Goal: Use online tool/utility: Utilize a website feature to perform a specific function

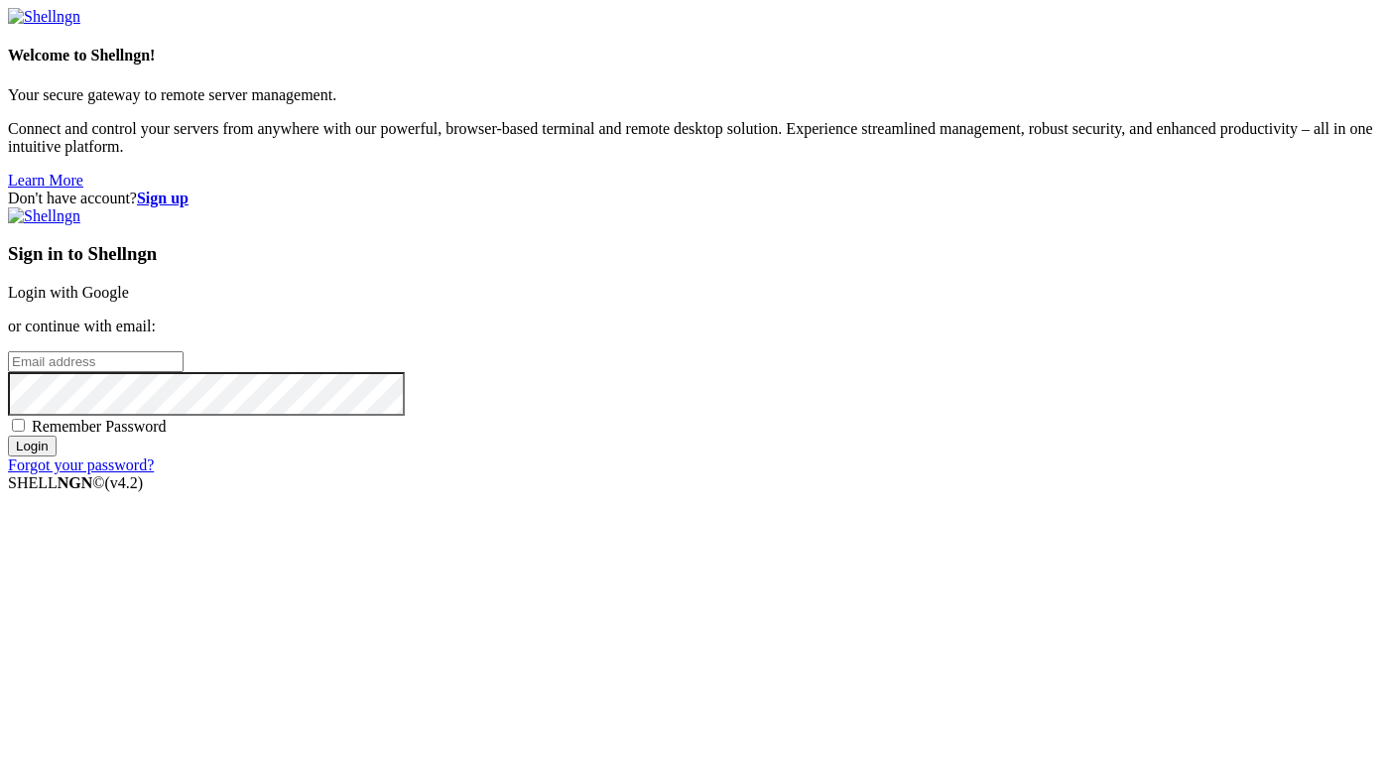
click at [129, 284] on link "Login with Google" at bounding box center [68, 292] width 121 height 17
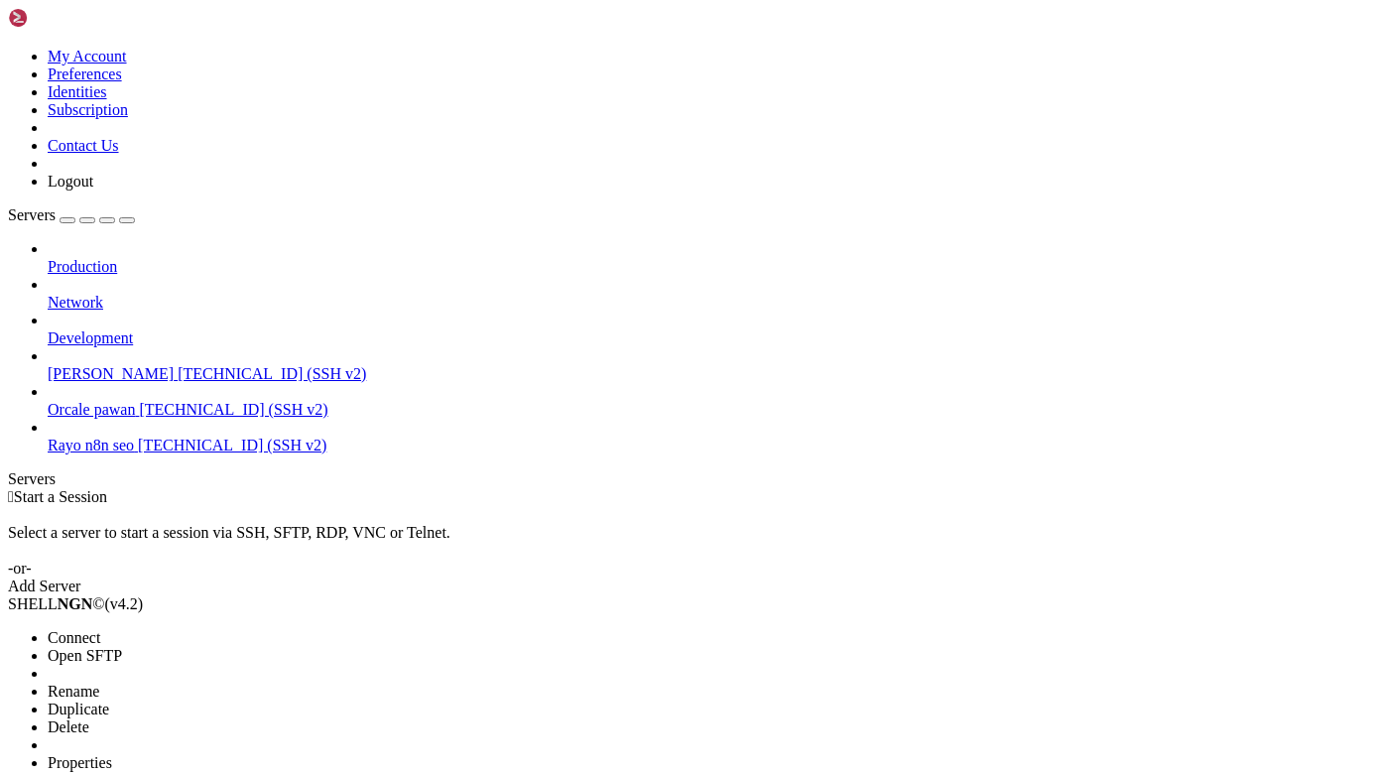
click at [100, 629] on span "Connect" at bounding box center [74, 637] width 53 height 17
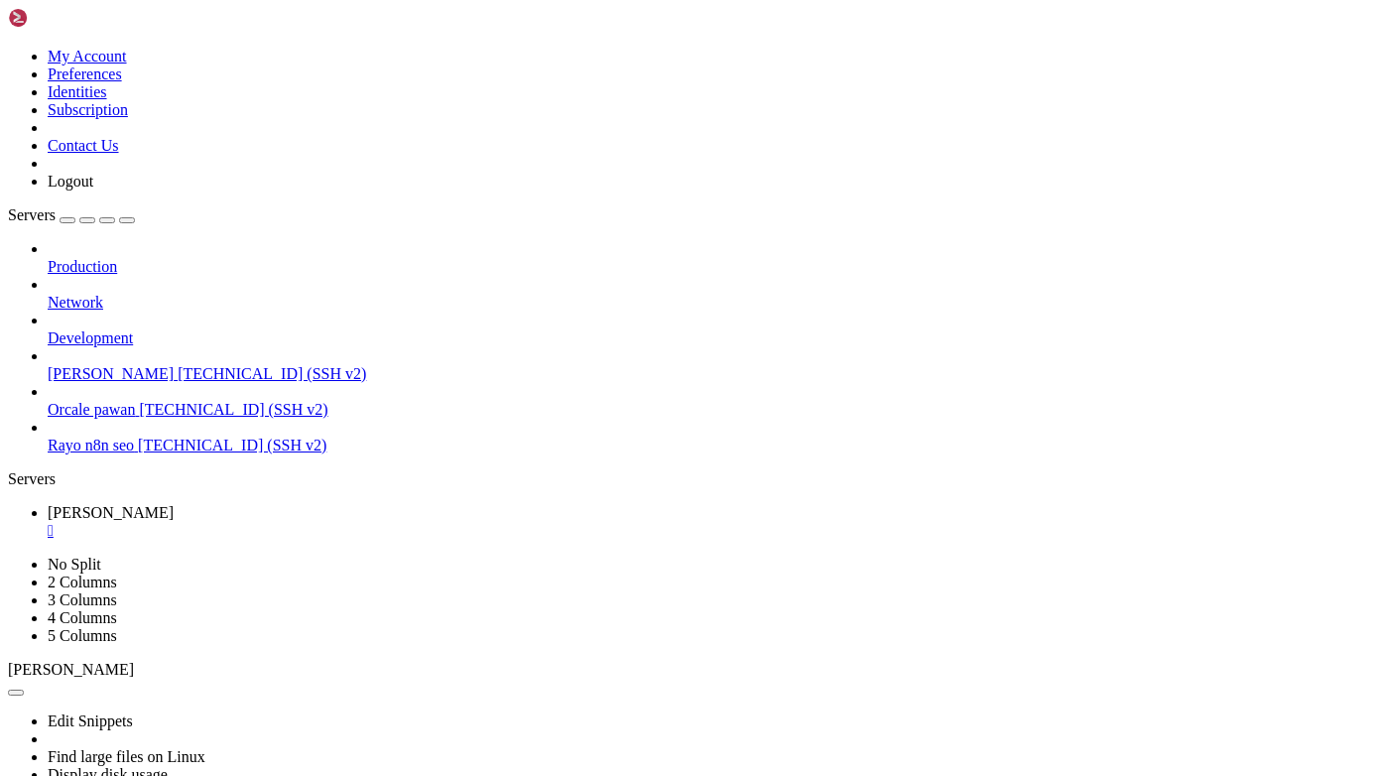
scroll to position [231, 0]
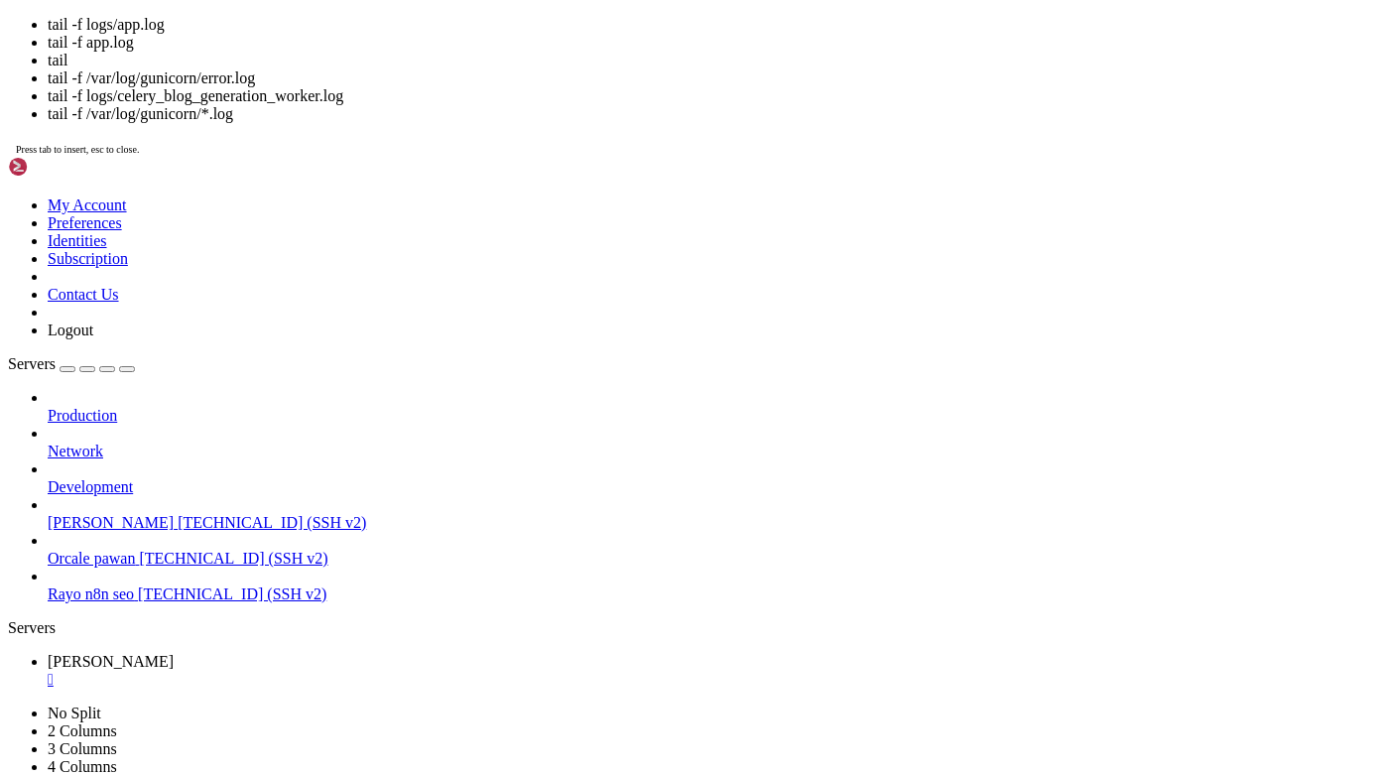
scroll to position [413, 0]
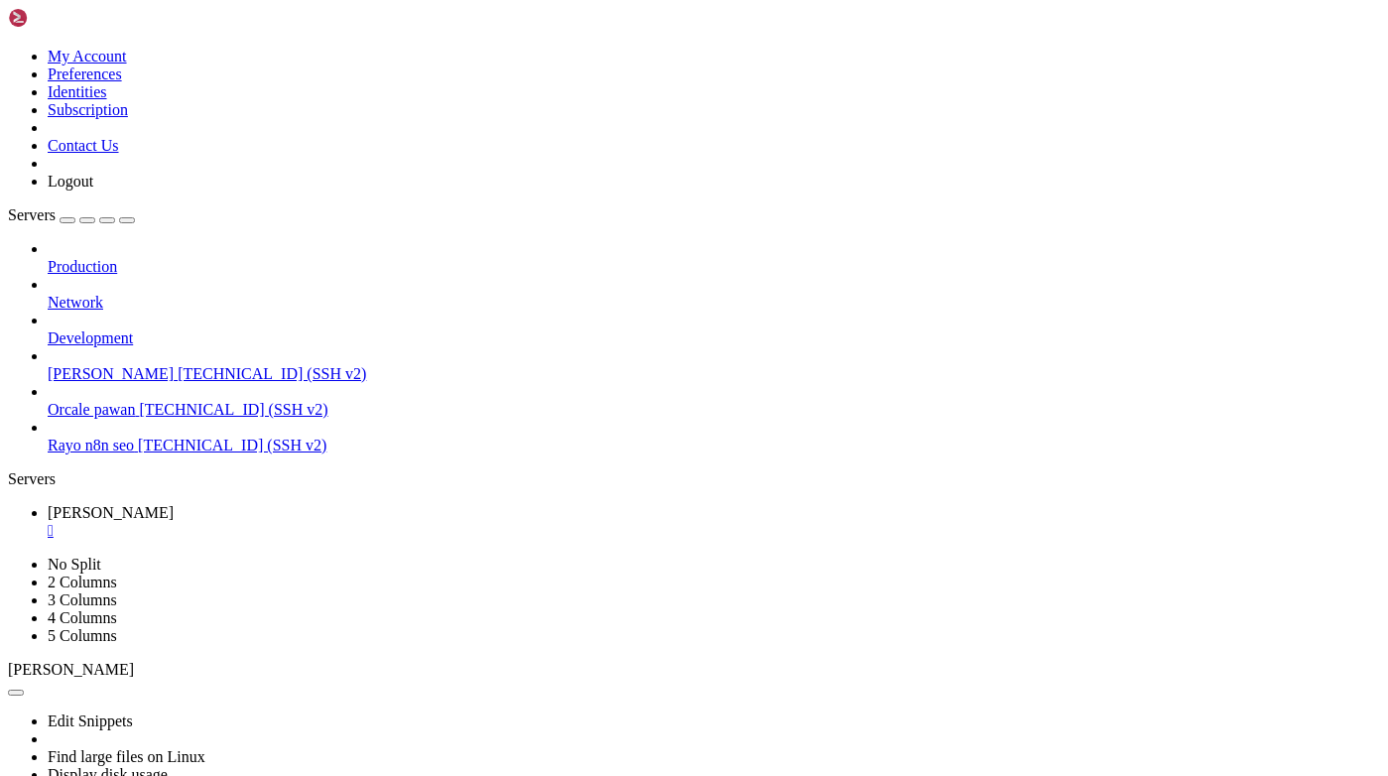
drag, startPoint x: 750, startPoint y: 1180, endPoint x: 199, endPoint y: 1205, distance: 551.2
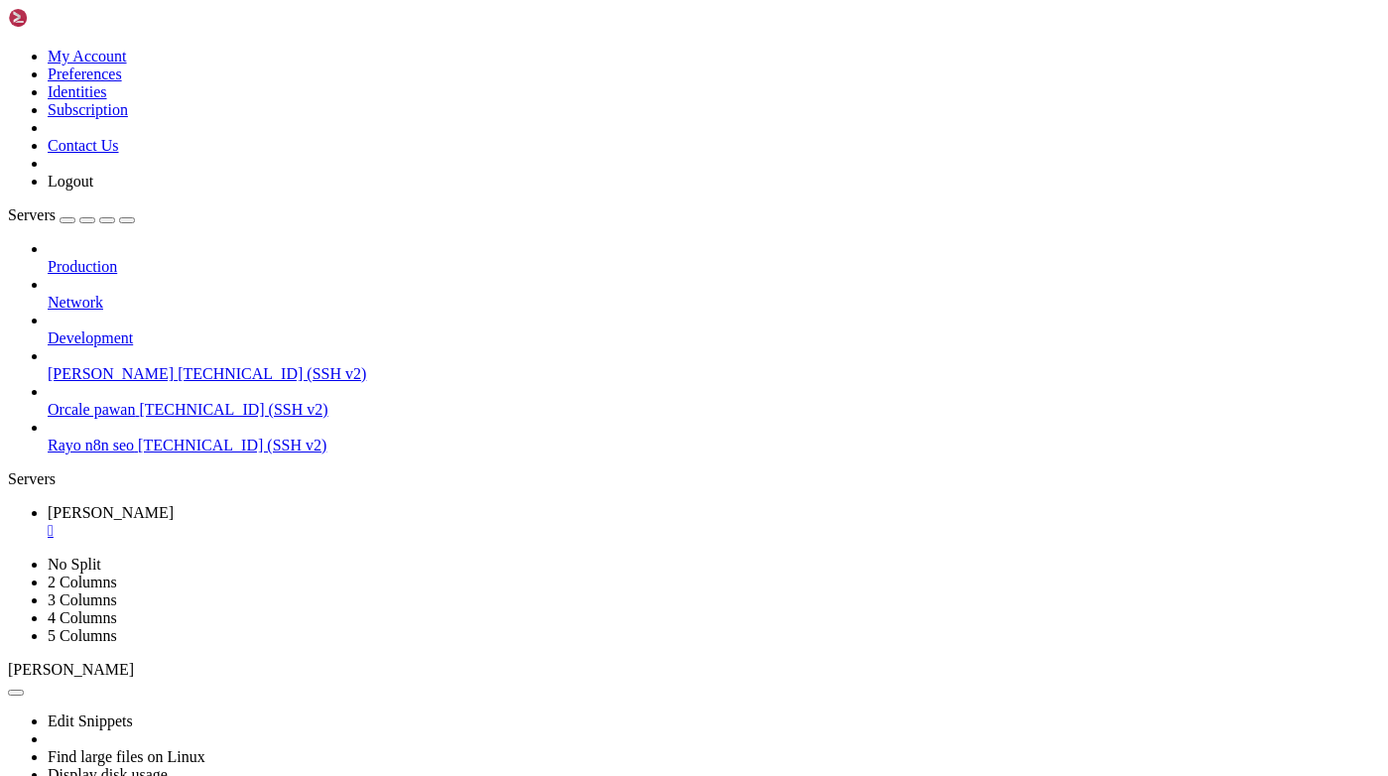
copy div "smartphone recommendations for students profe ssionals families 2025"
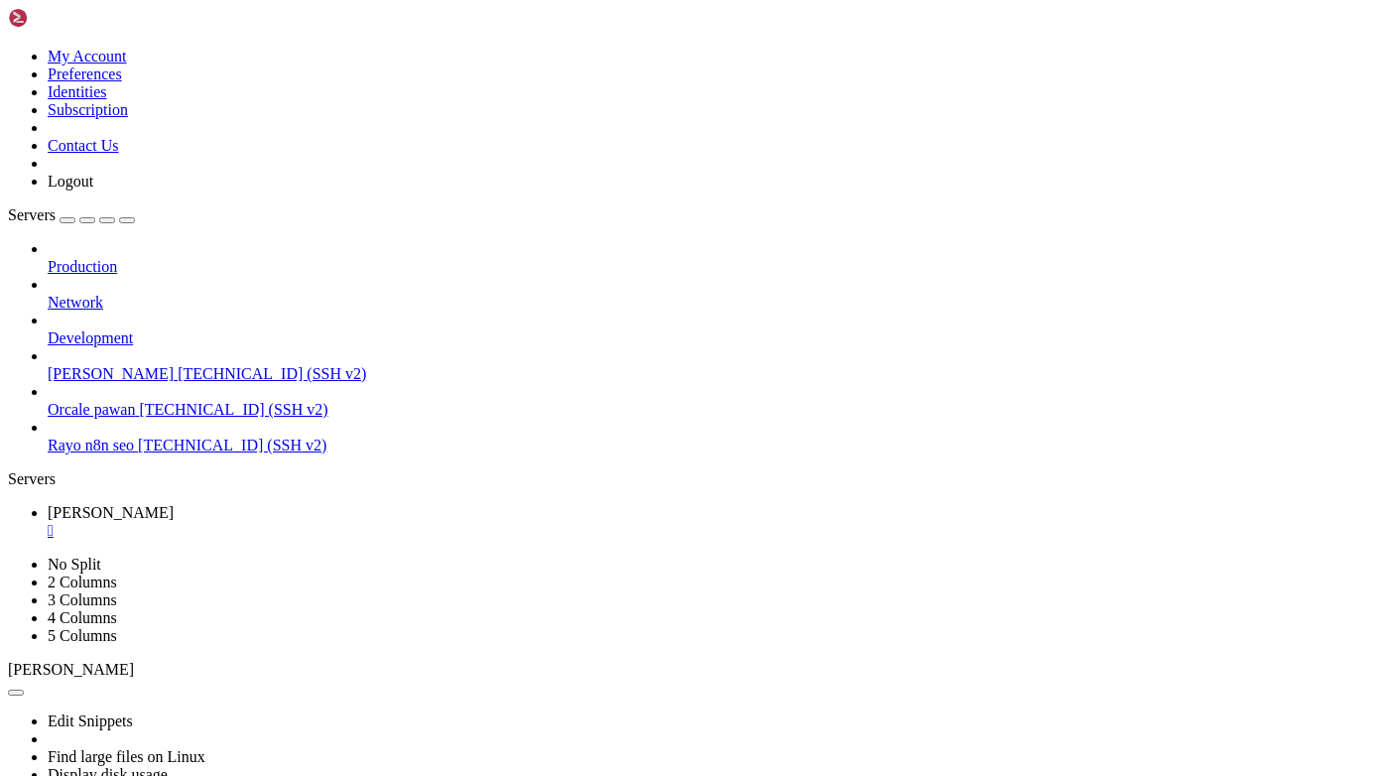
drag, startPoint x: 753, startPoint y: 1216, endPoint x: 79, endPoint y: 1228, distance: 673.8
copy div "Android to iPhone transition challenges and t ips 2025"
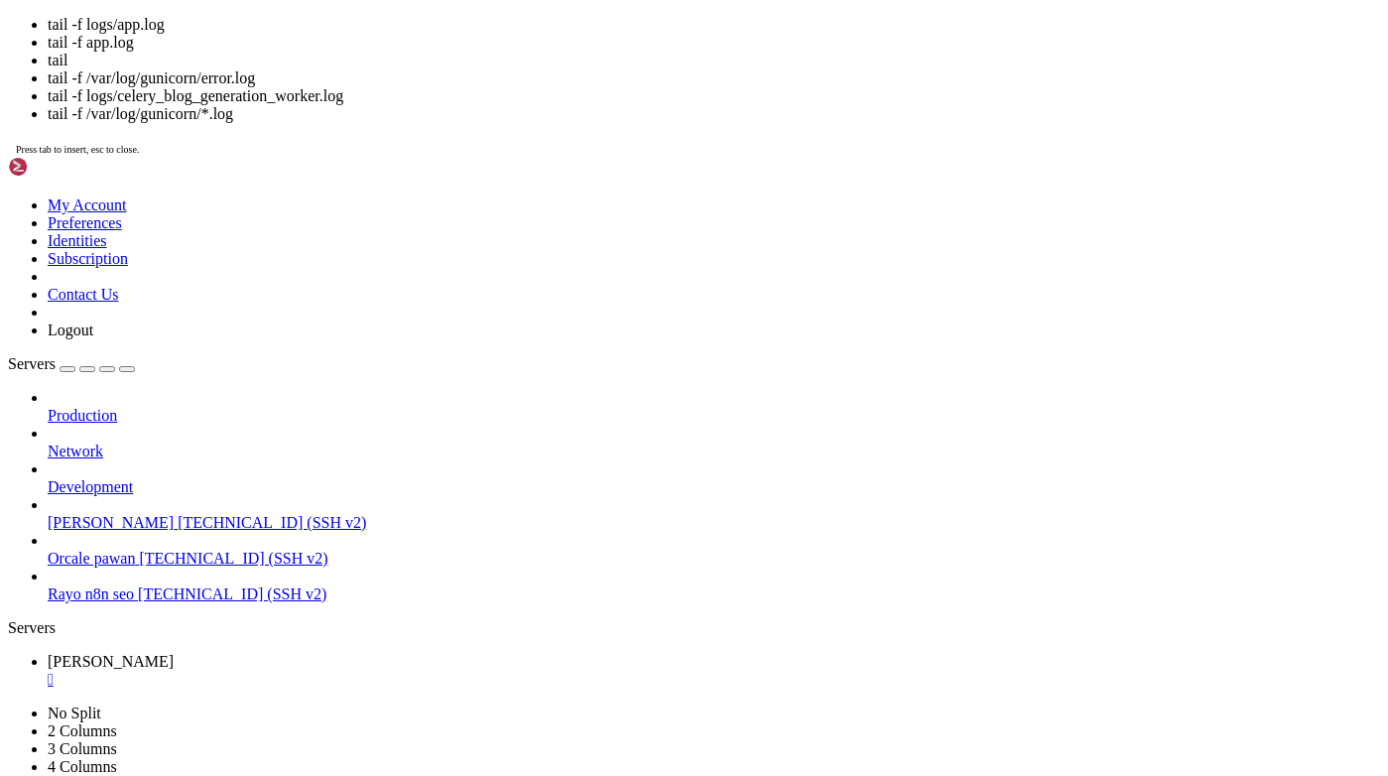
scroll to position [46635, 0]
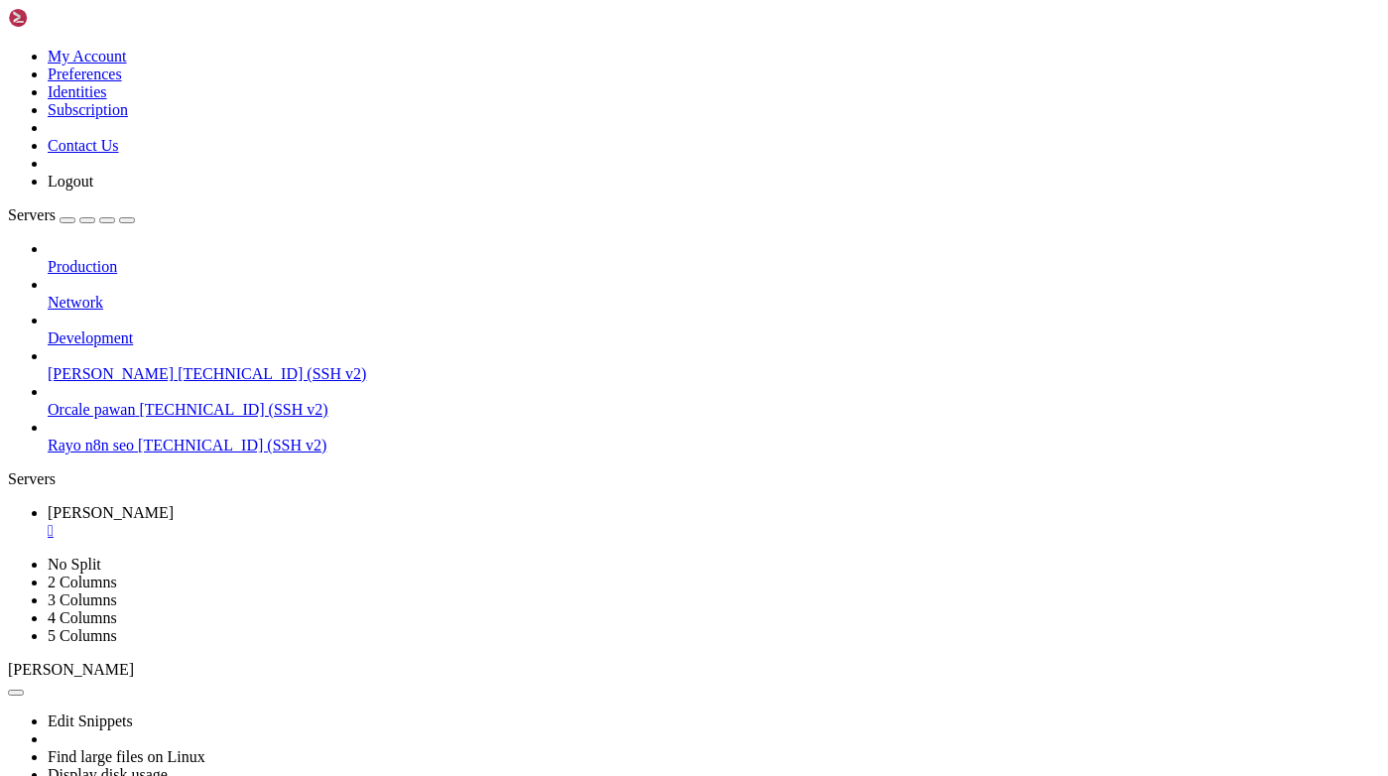
drag, startPoint x: 753, startPoint y: 1249, endPoint x: 280, endPoint y: 1271, distance: 473.8
copy div "2025 smartphone recommendations for seniors s tudents professionals comparison"
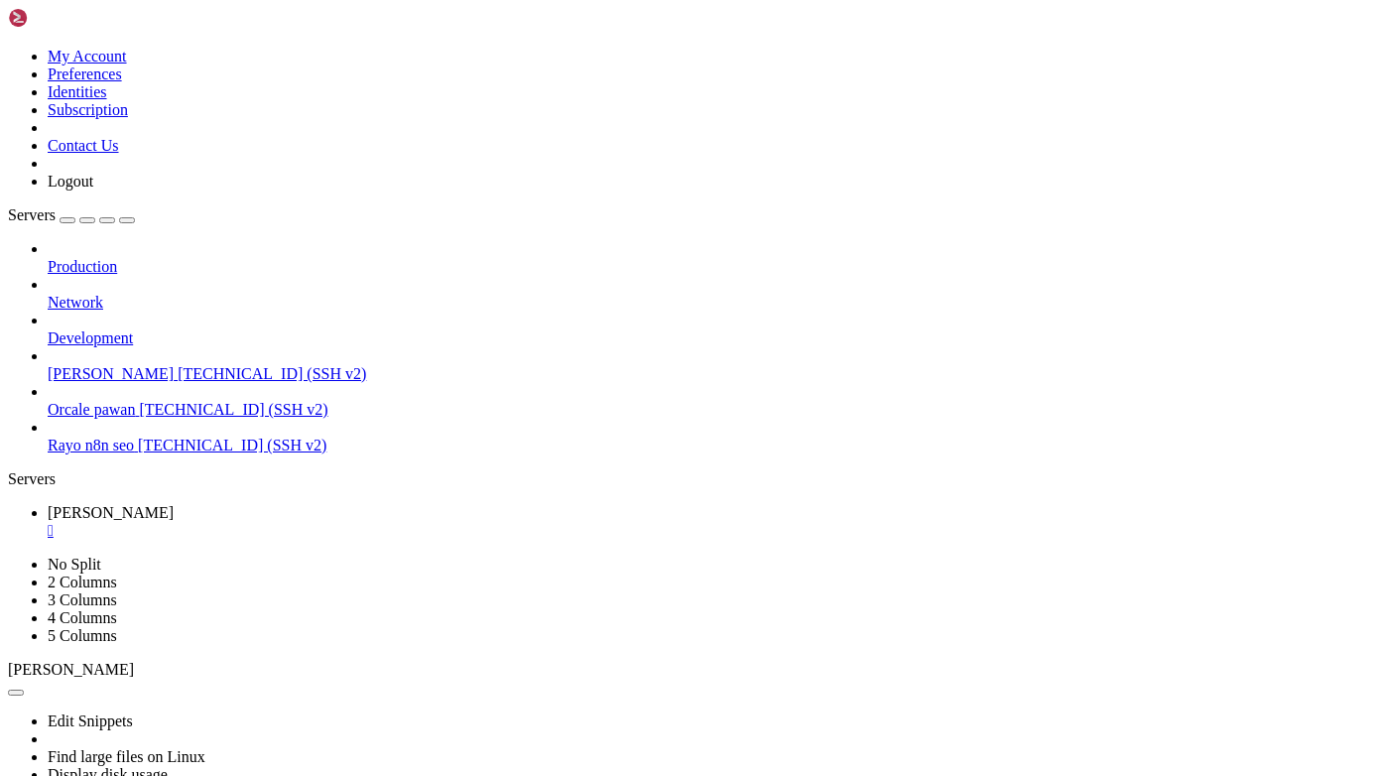
scroll to position [62575, 0]
drag, startPoint x: 753, startPoint y: 1204, endPoint x: 426, endPoint y: 1215, distance: 327.6
copy div "2025 smartphone battery life and display qual ity statistics iPhone vs Samsung …"
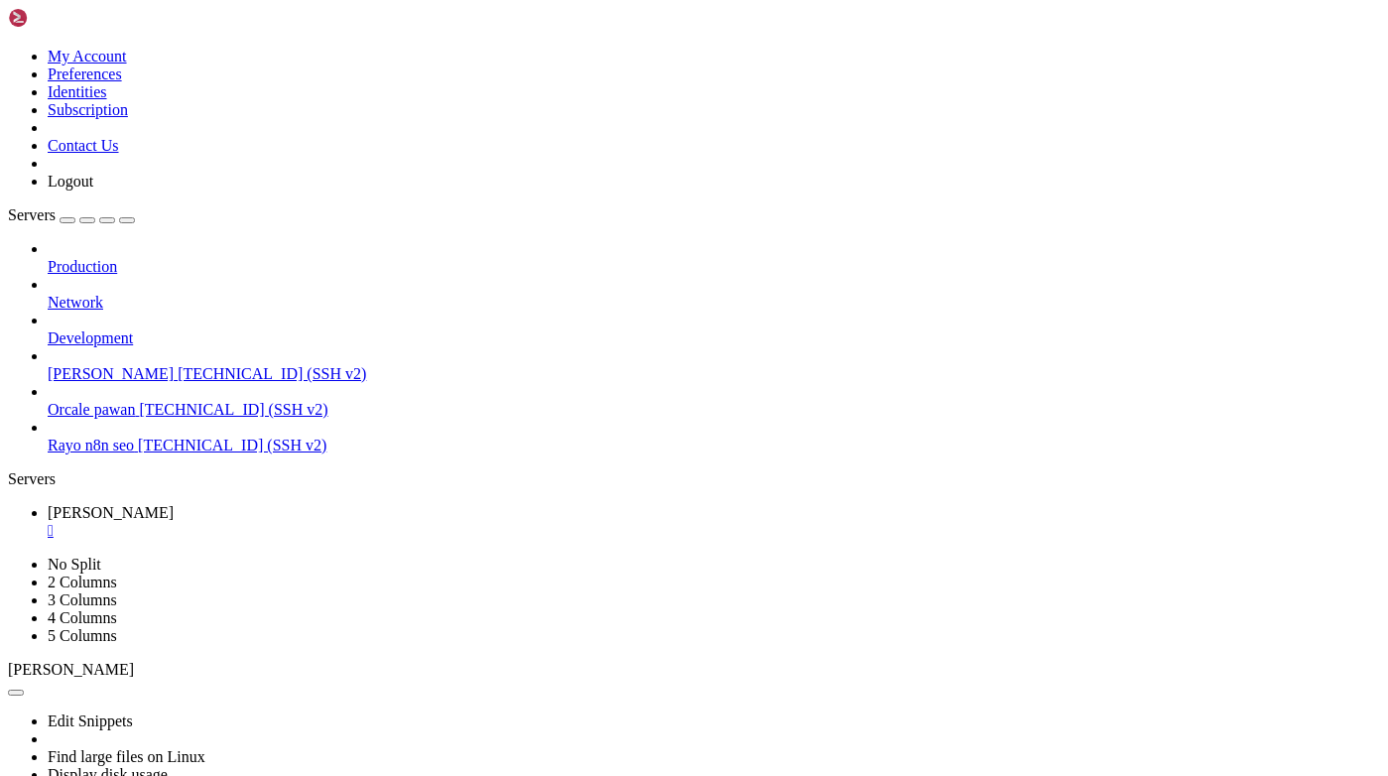
scroll to position [63310, 0]
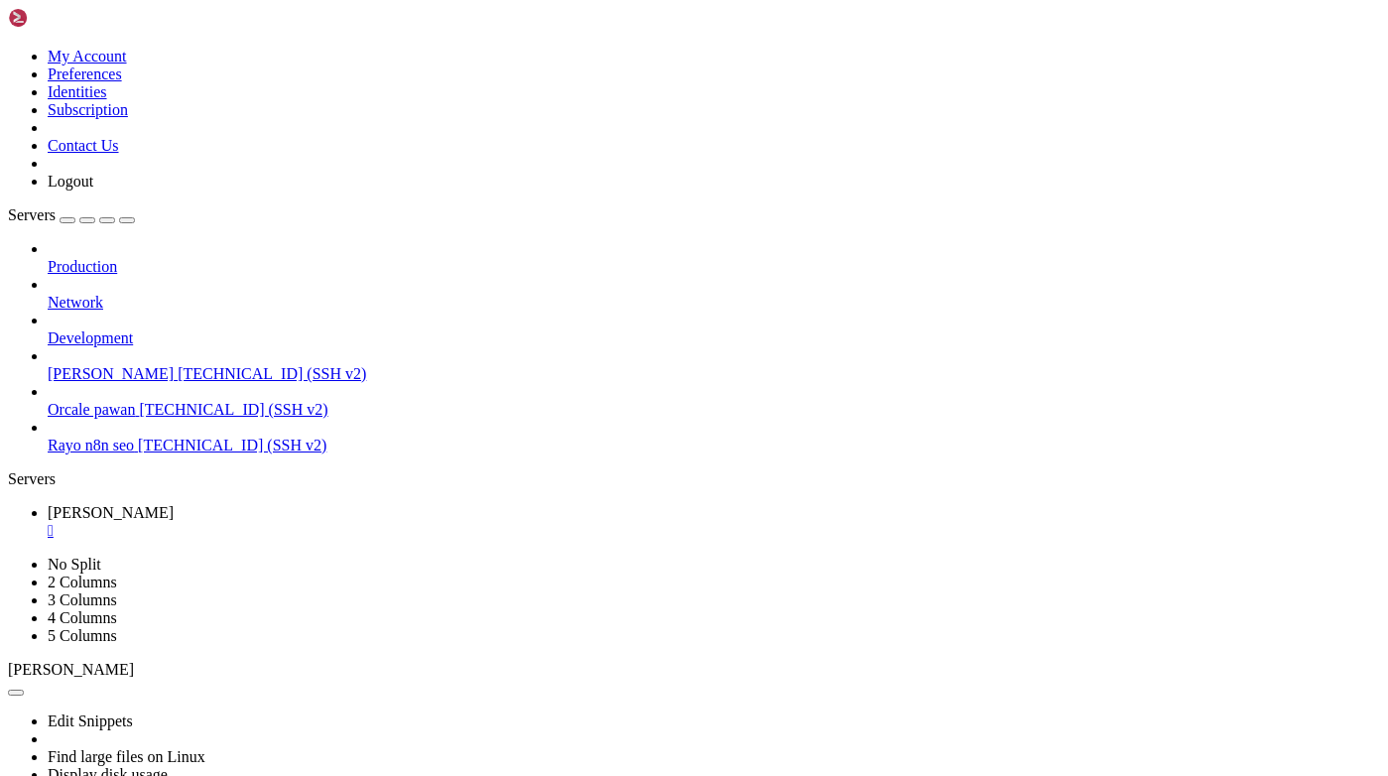
drag, startPoint x: 753, startPoint y: 1287, endPoint x: 113, endPoint y: 1301, distance: 640.1
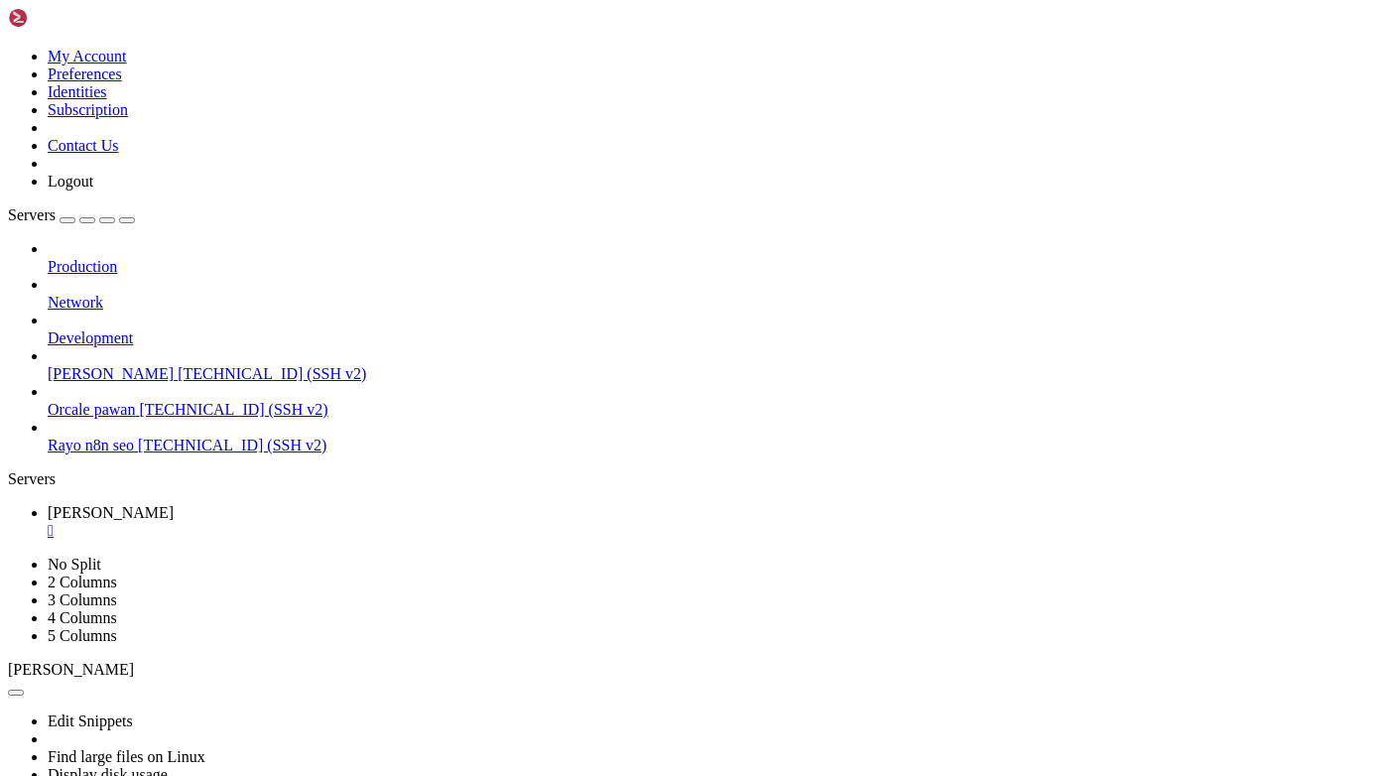
drag, startPoint x: 752, startPoint y: 1283, endPoint x: 115, endPoint y: 1305, distance: 637.4
copy div "smartphone operating system statistics [GEOGRAPHIC_DATA] 2025"
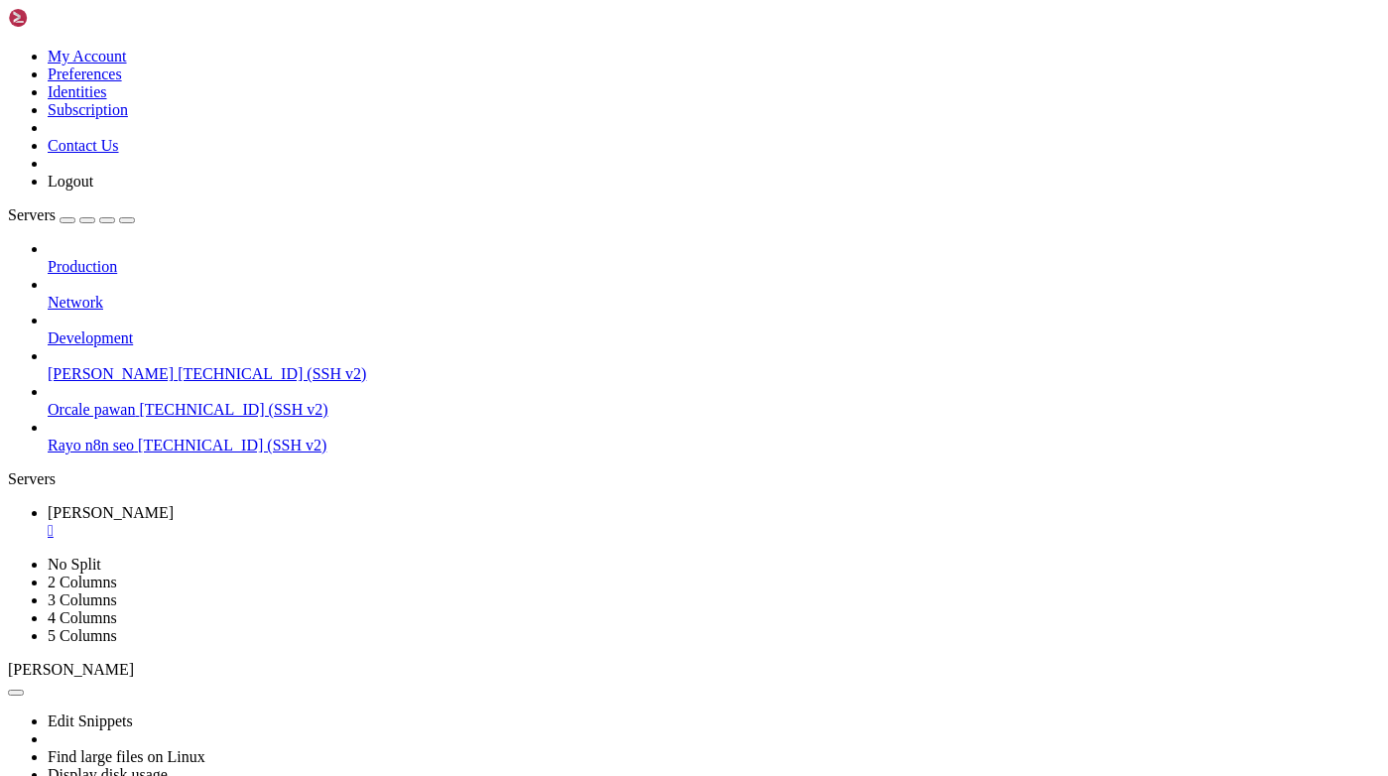
drag, startPoint x: 754, startPoint y: 1388, endPoint x: 1105, endPoint y: 1390, distance: 351.2
copy x-row "android vs ios market share by region 2025"
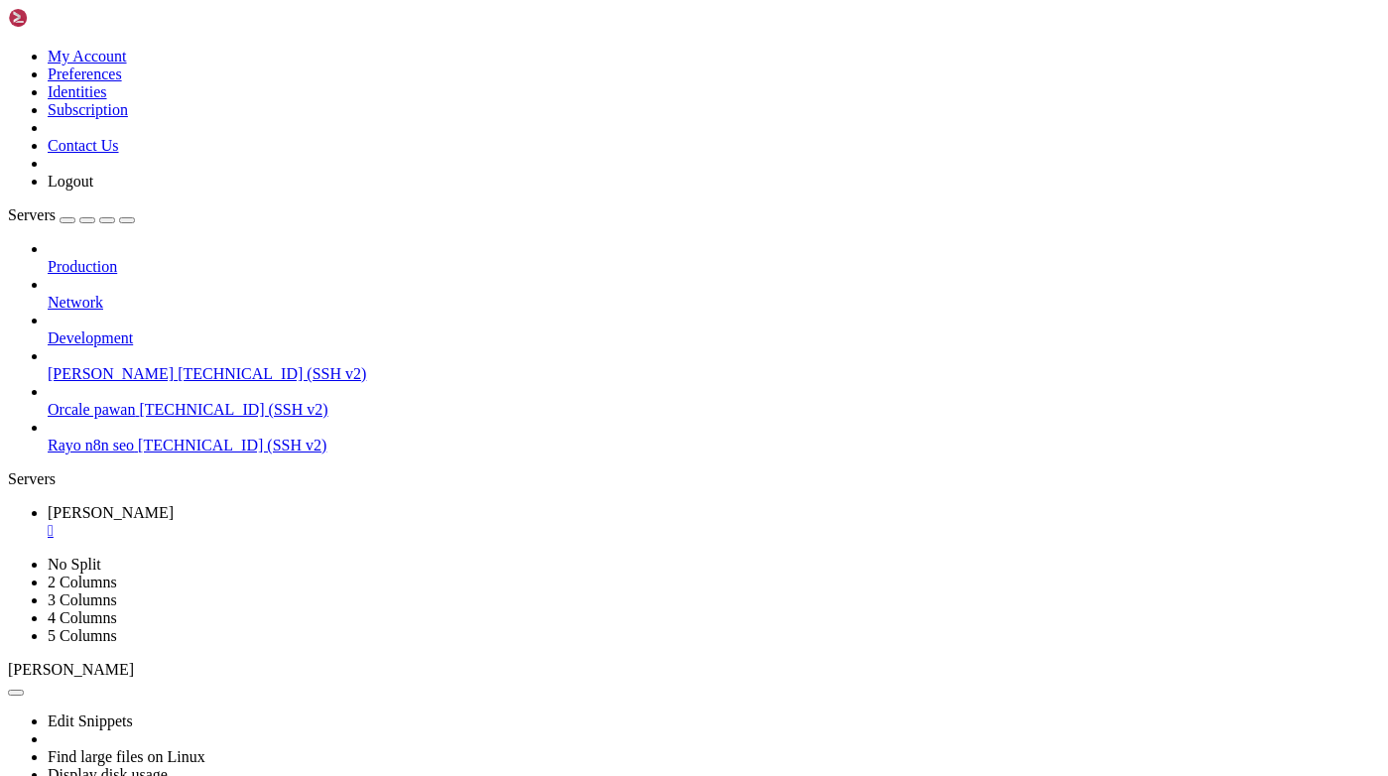
drag, startPoint x: 181, startPoint y: 1271, endPoint x: 17, endPoint y: 1258, distance: 164.2
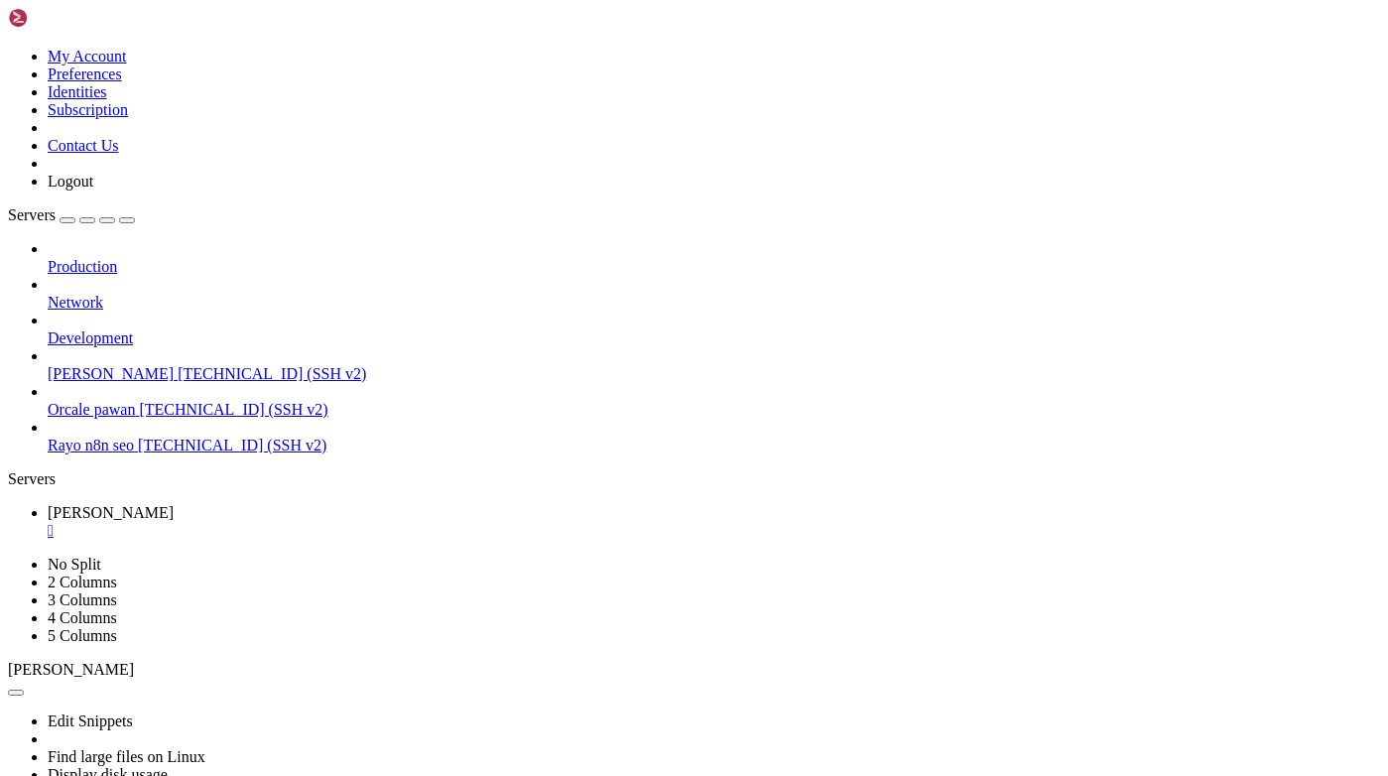
drag, startPoint x: 868, startPoint y: 1301, endPoint x: 181, endPoint y: 1322, distance: 687.9
copy div "smartphone os share [GEOGRAPHIC_DATA] [GEOGRAPHIC_DATA] [GEOGRAPHIC_DATA] [GEOG…"
drag, startPoint x: 750, startPoint y: 1139, endPoint x: 59, endPoint y: 1170, distance: 692.3
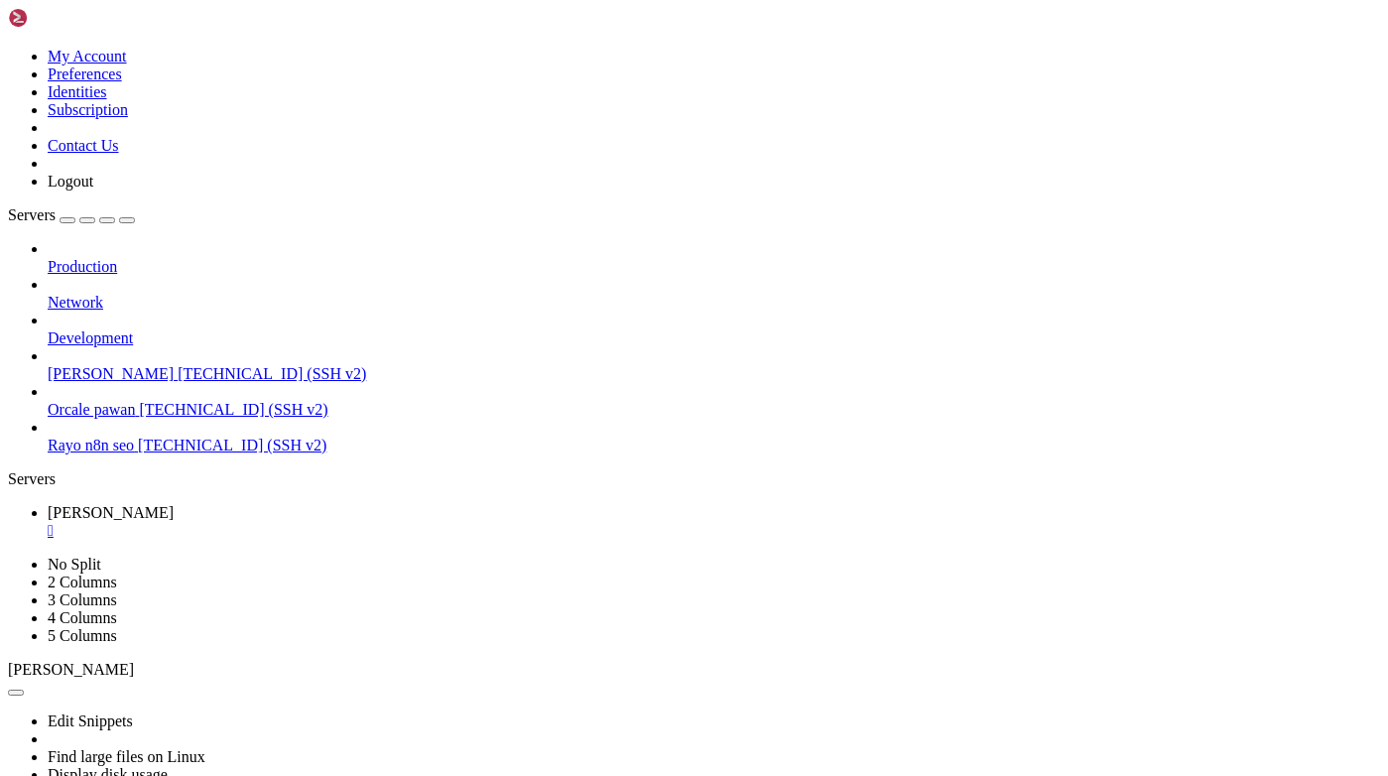
drag, startPoint x: 749, startPoint y: 1152, endPoint x: 59, endPoint y: 1169, distance: 690.8
copy div "android vs ios global market share 2025 stati stics"
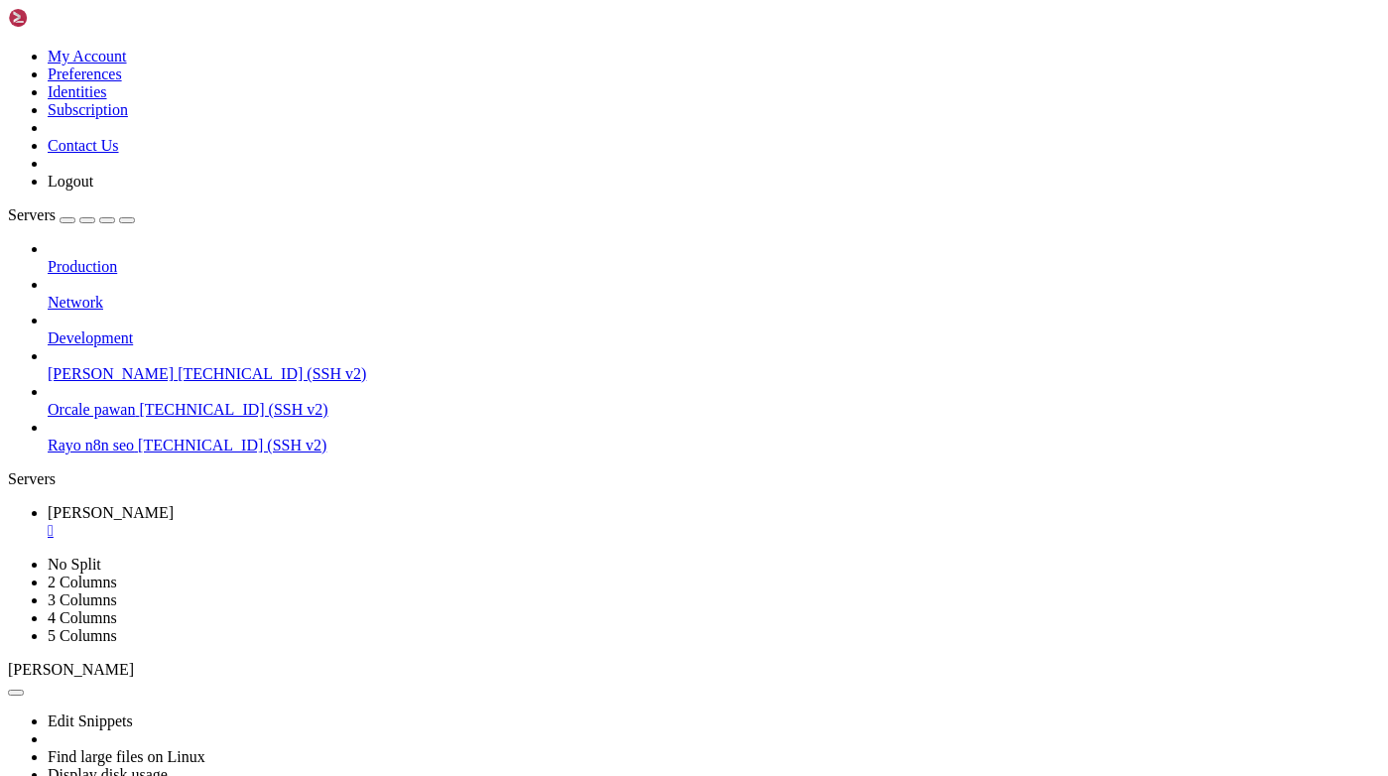
scroll to position [2054800, 0]
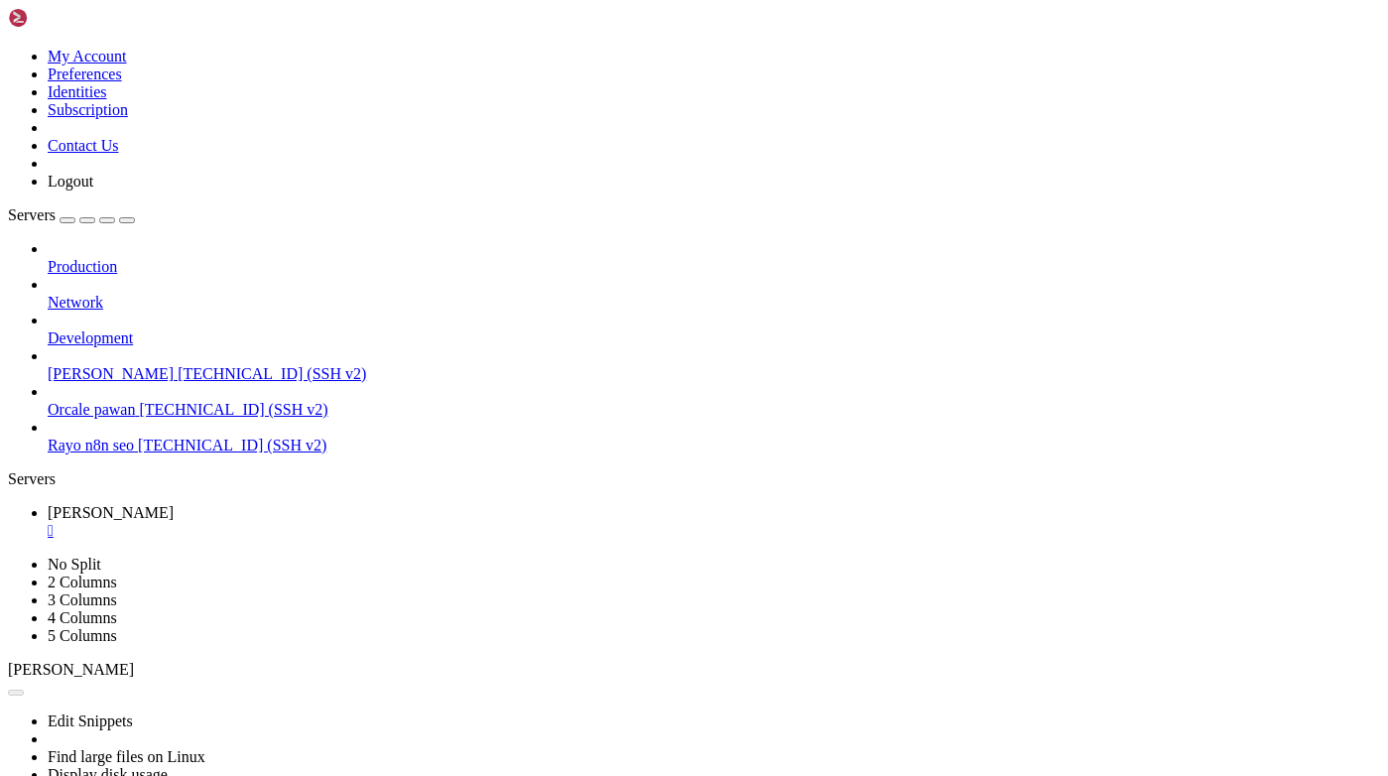
click at [358, 522] on div "" at bounding box center [714, 531] width 1333 height 18
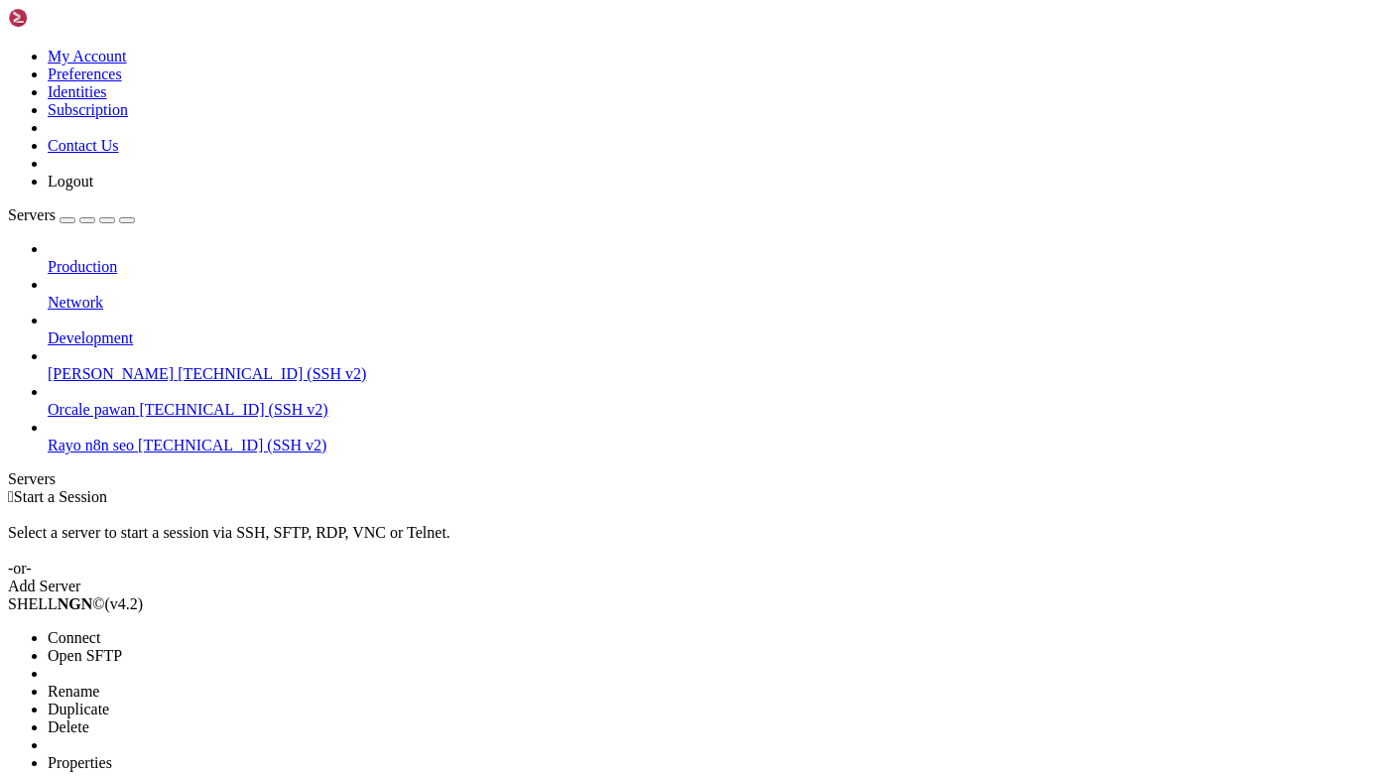
click at [182, 629] on li "Connect" at bounding box center [138, 638] width 181 height 18
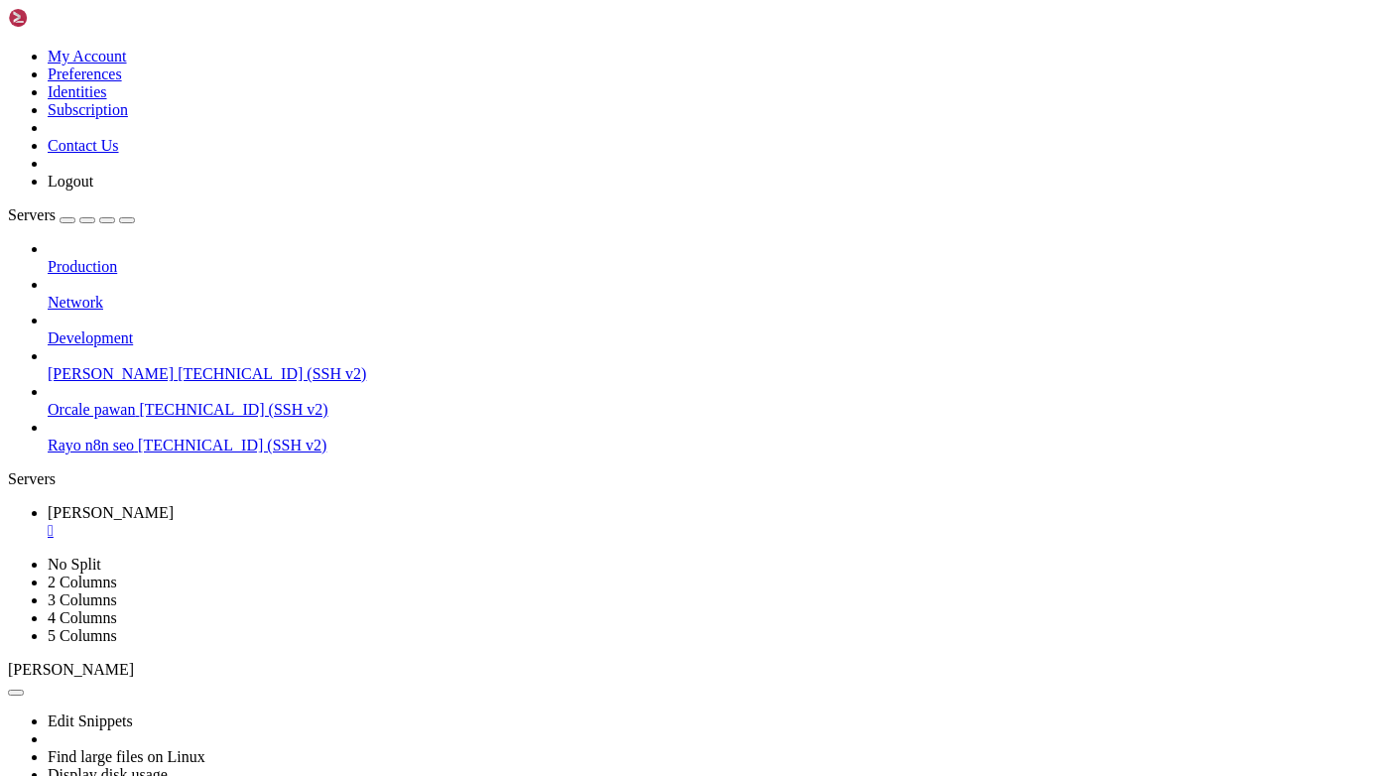
scroll to position [495, 0]
